Goal: Find specific page/section

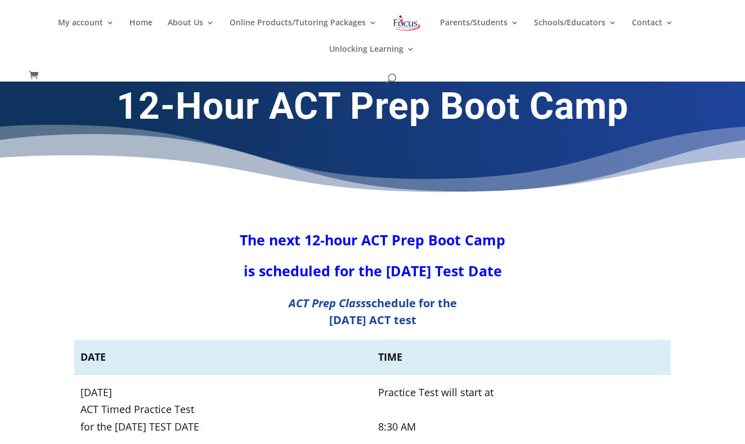
click at [102, 19] on ul "My account My account Account details My Courses Home About Us About FOL The FO…" at bounding box center [372, 45] width 710 height 53
click at [129, 19] on link "Home" at bounding box center [140, 32] width 23 height 26
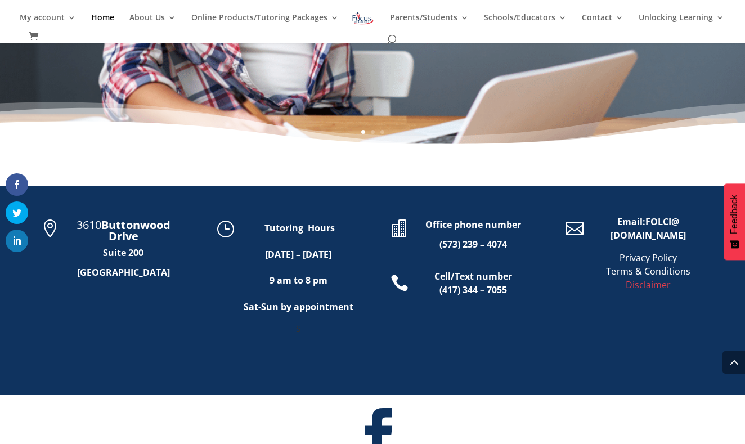
scroll to position [469, 0]
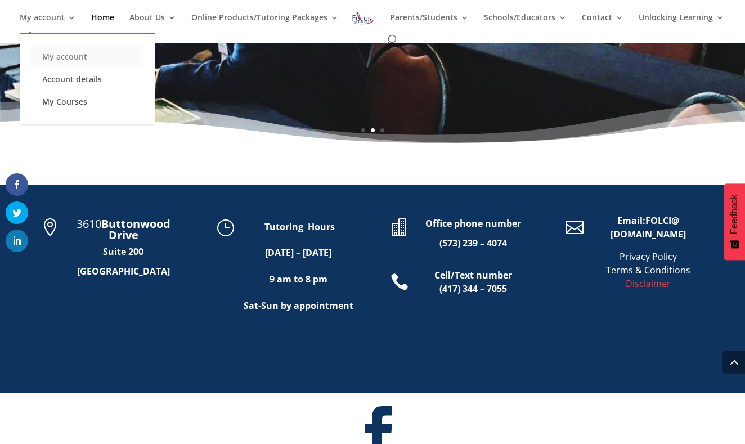
click at [65, 60] on link "My account" at bounding box center [87, 57] width 113 height 23
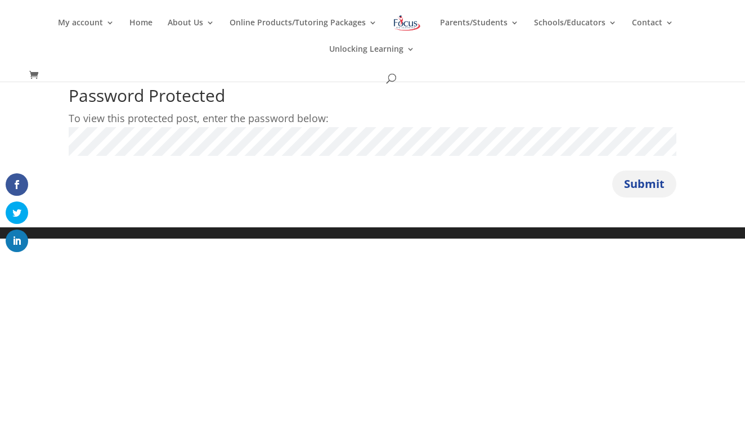
click at [624, 180] on button "Submit" at bounding box center [644, 183] width 64 height 27
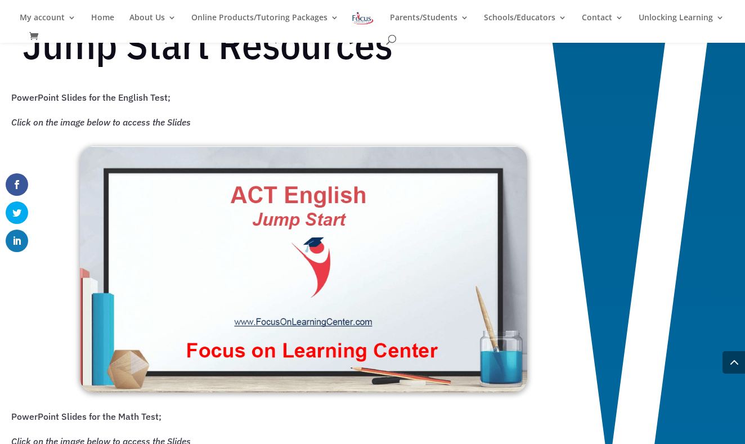
scroll to position [763, 0]
